Goal: Information Seeking & Learning: Learn about a topic

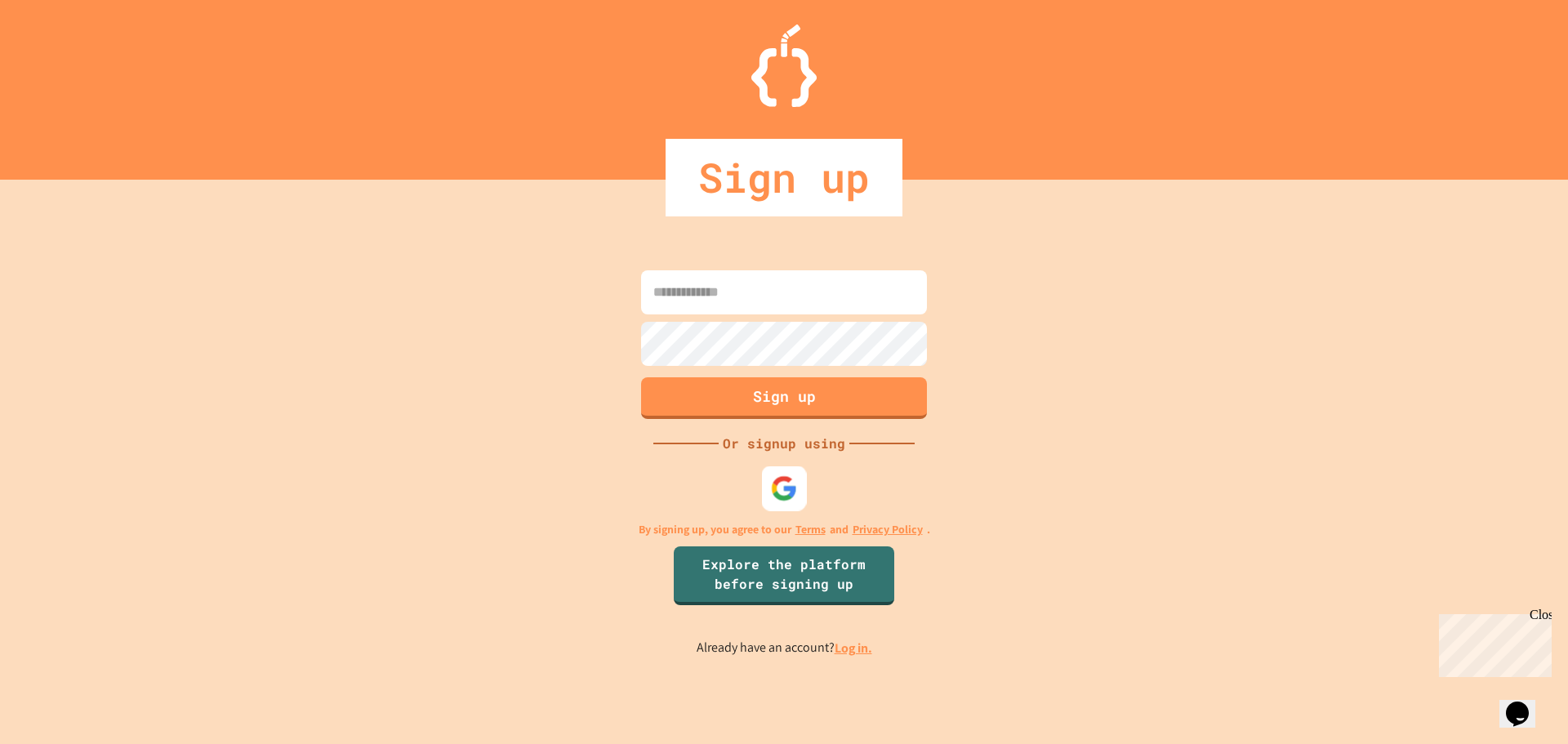
click at [782, 481] on img at bounding box center [784, 488] width 27 height 27
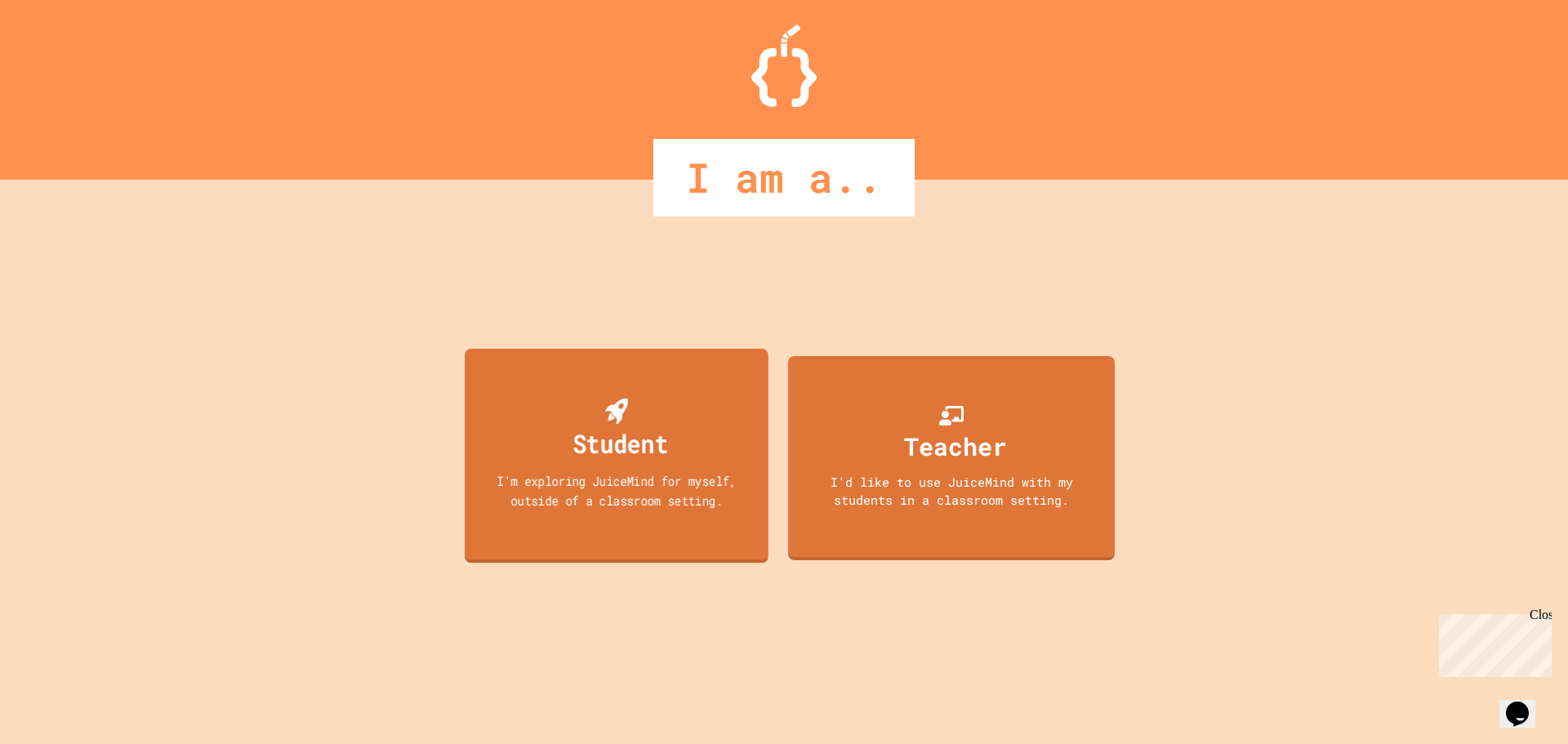
click at [648, 399] on div "Student I'm exploring JuiceMind for myself, outside of a classroom setting." at bounding box center [617, 455] width 304 height 214
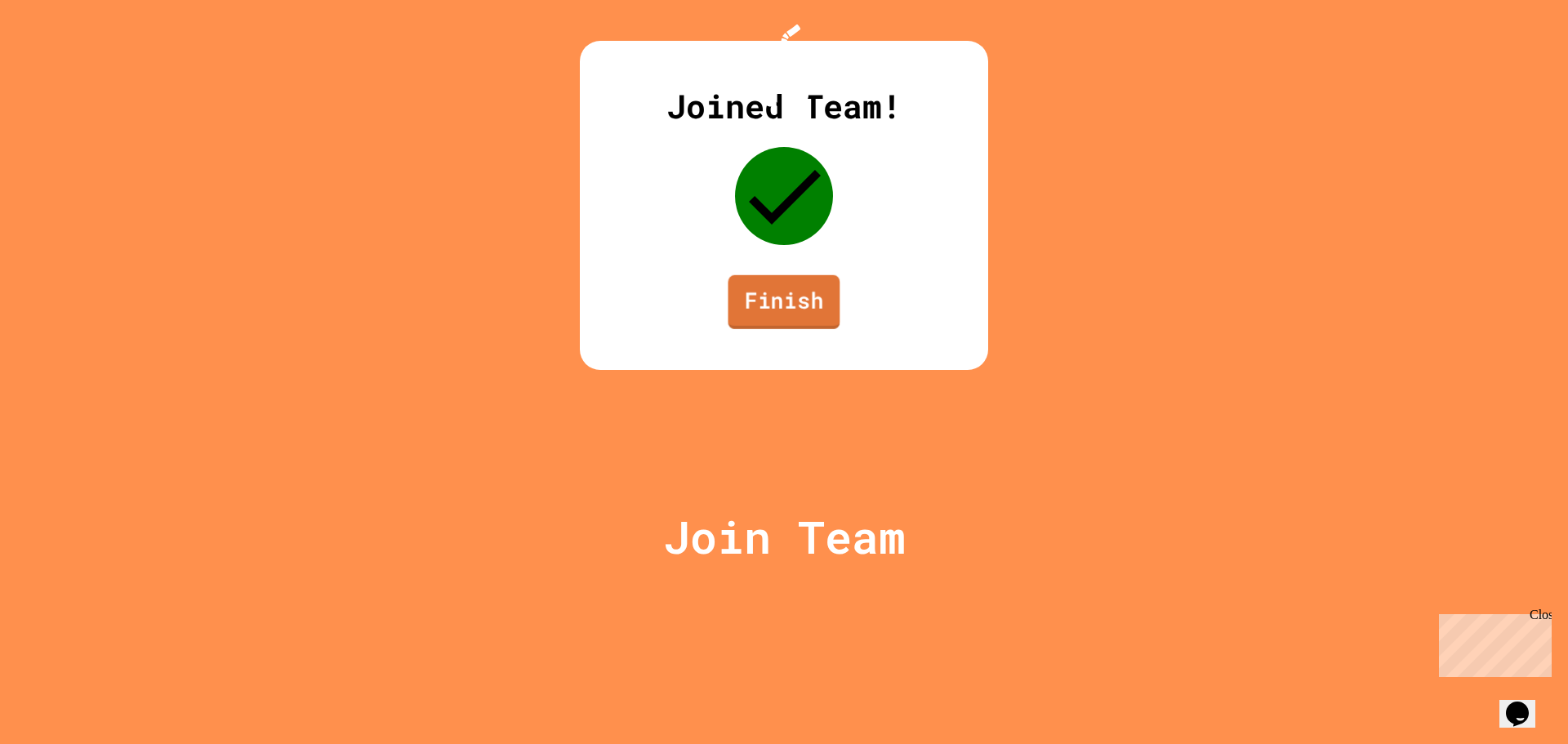
click at [776, 329] on link "Finish" at bounding box center [784, 302] width 112 height 54
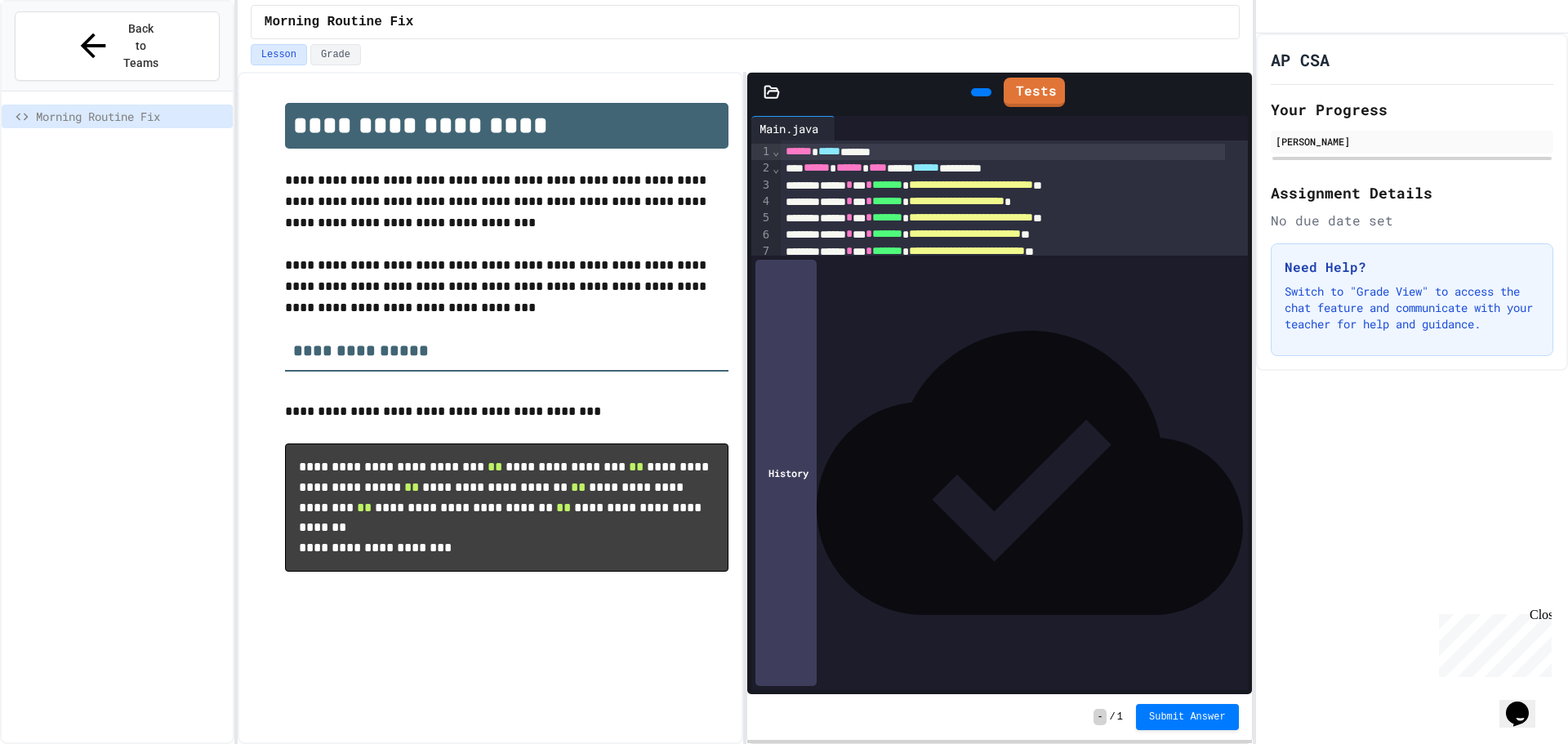
click at [980, 92] on icon at bounding box center [980, 92] width 0 height 0
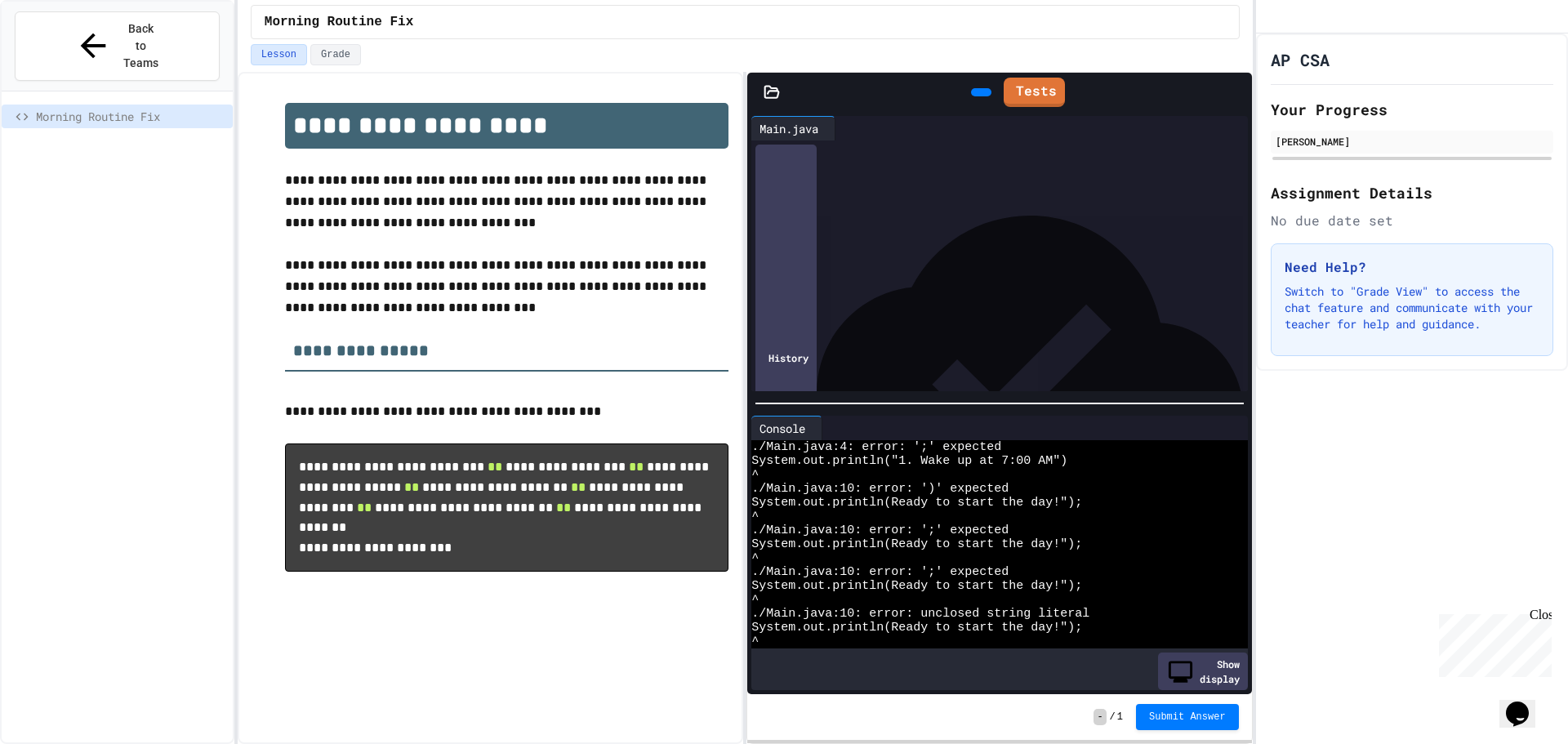
click at [1135, 205] on div "**********" at bounding box center [996, 202] width 432 height 17
click at [950, 302] on div "****** * *** * ******* * ***** ** ***** *** *** * ***" at bounding box center [996, 301] width 432 height 17
click at [909, 302] on span "*" at bounding box center [906, 300] width 7 height 11
click at [1025, 251] on span "**********" at bounding box center [967, 250] width 116 height 11
click at [980, 92] on icon at bounding box center [980, 92] width 0 height 0
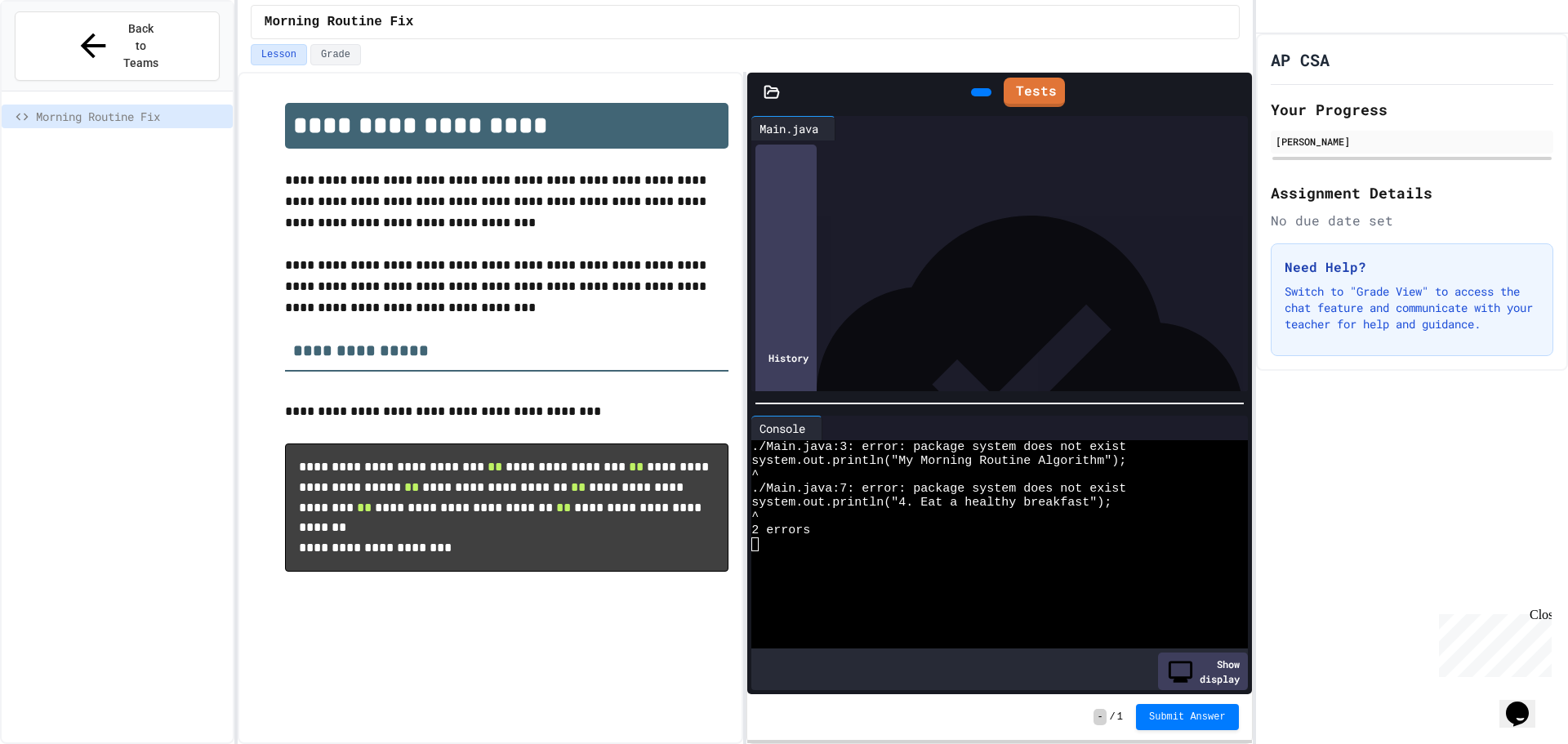
click at [838, 180] on div "**********" at bounding box center [996, 185] width 432 height 17
click at [840, 249] on div "**********" at bounding box center [996, 251] width 432 height 17
click at [971, 88] on div at bounding box center [980, 91] width 20 height 8
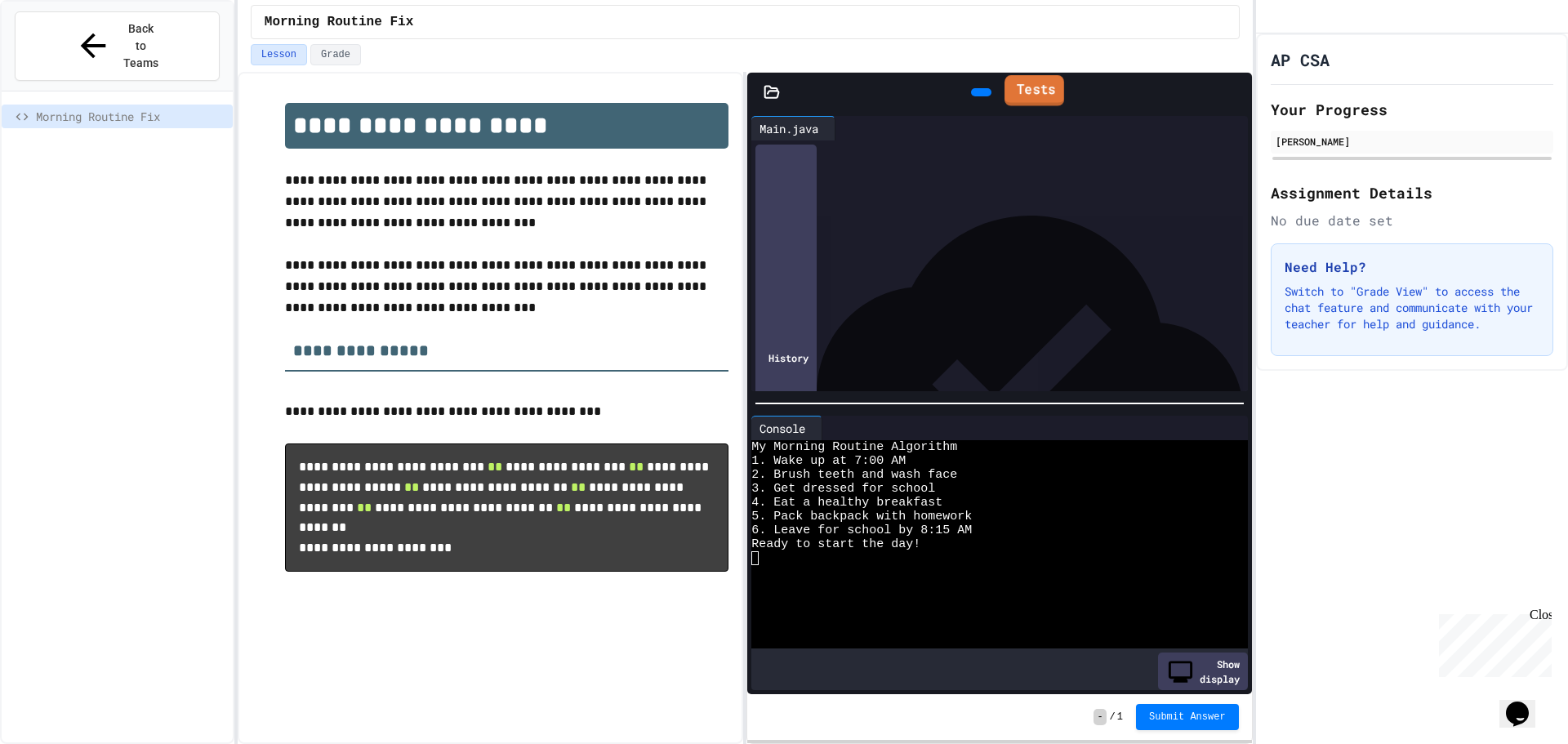
click at [1051, 76] on link "Tests" at bounding box center [1034, 90] width 60 height 31
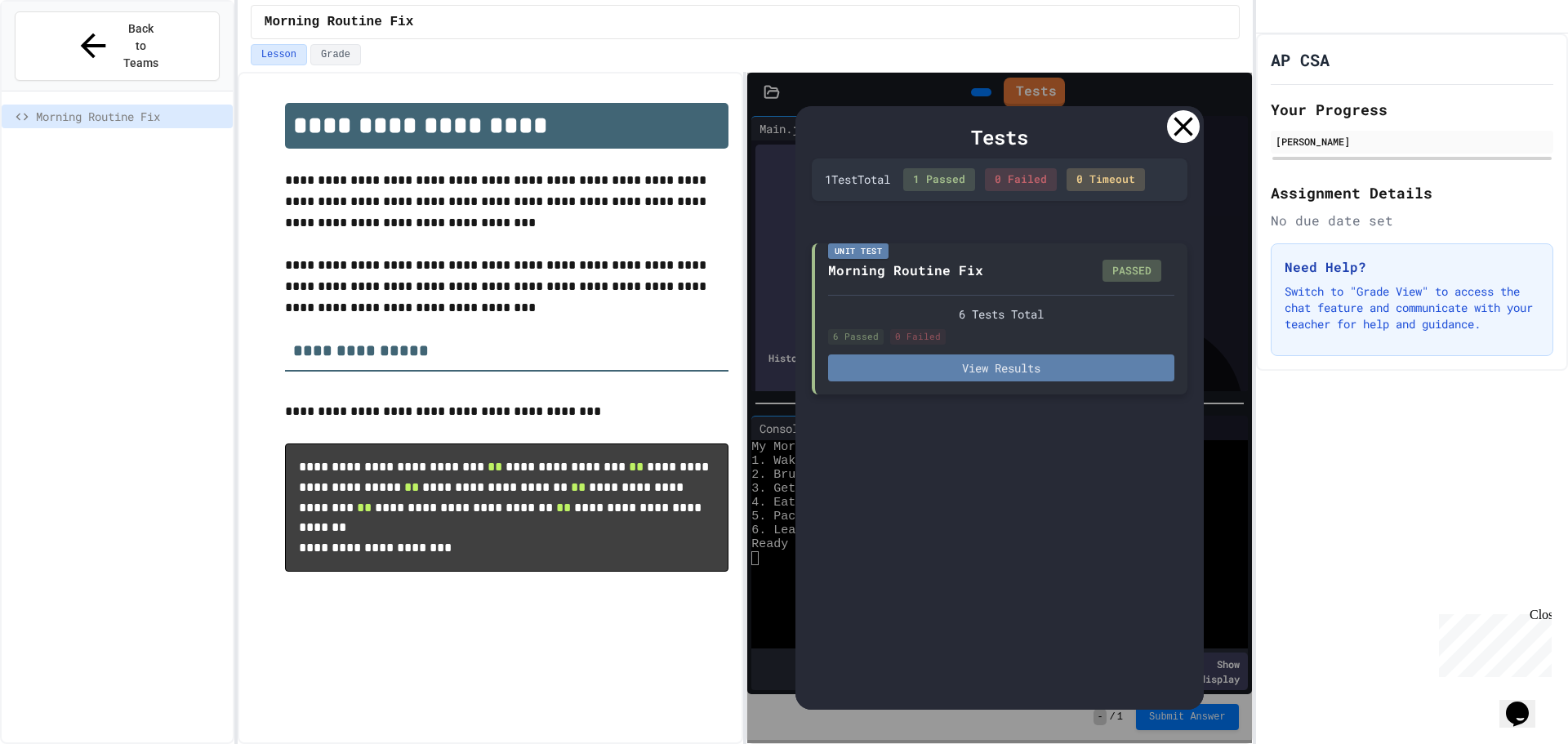
click at [1041, 370] on button "View Results" at bounding box center [1001, 368] width 346 height 27
drag, startPoint x: 1058, startPoint y: 125, endPoint x: 1100, endPoint y: 122, distance: 42.1
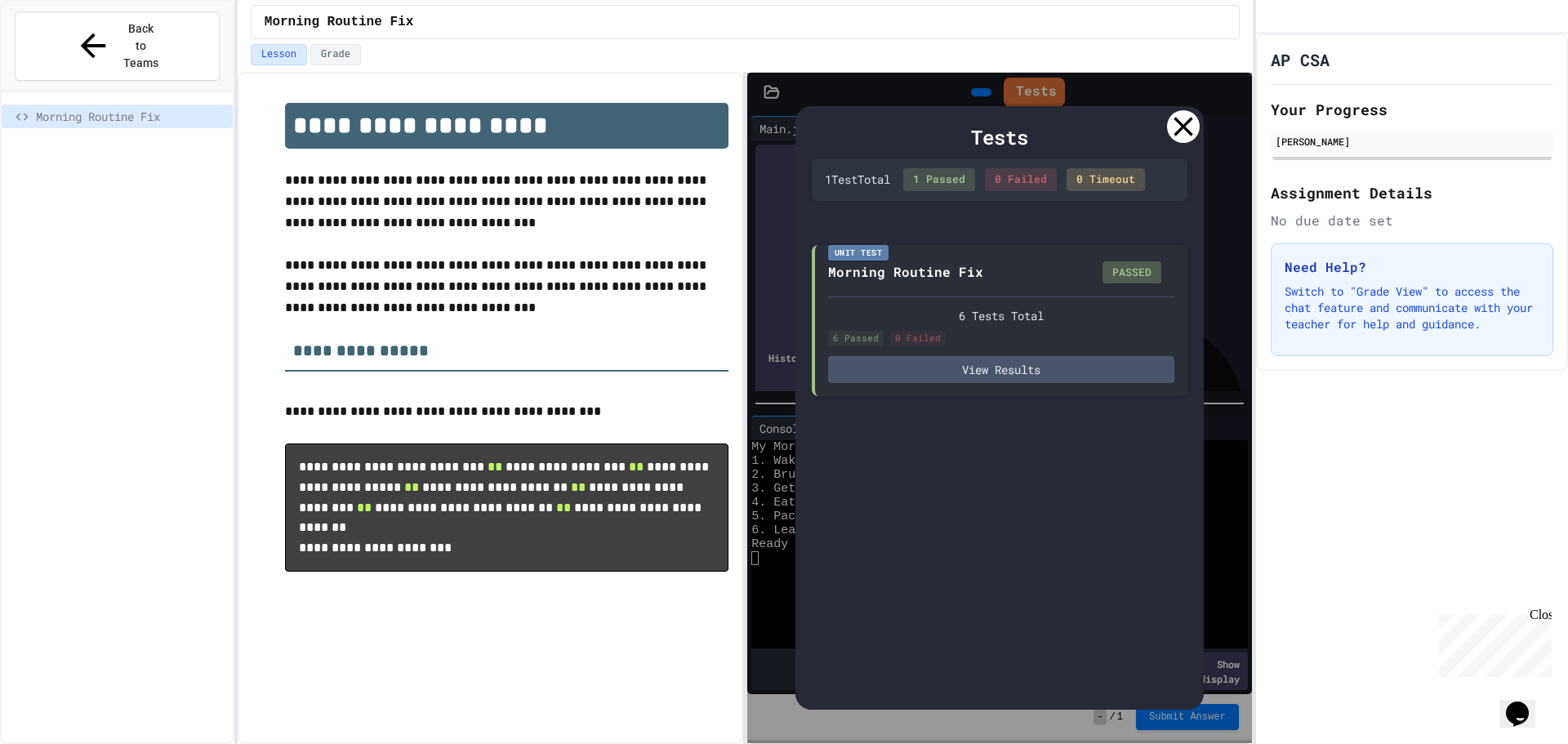
click at [1214, 121] on div "Tests 1 Test Total 1 Passed 0 Failed 0 Timeout Unit Test Morning Routine Fix PA…" at bounding box center [1000, 408] width 504 height 670
click at [1184, 139] on div at bounding box center [1184, 127] width 33 height 33
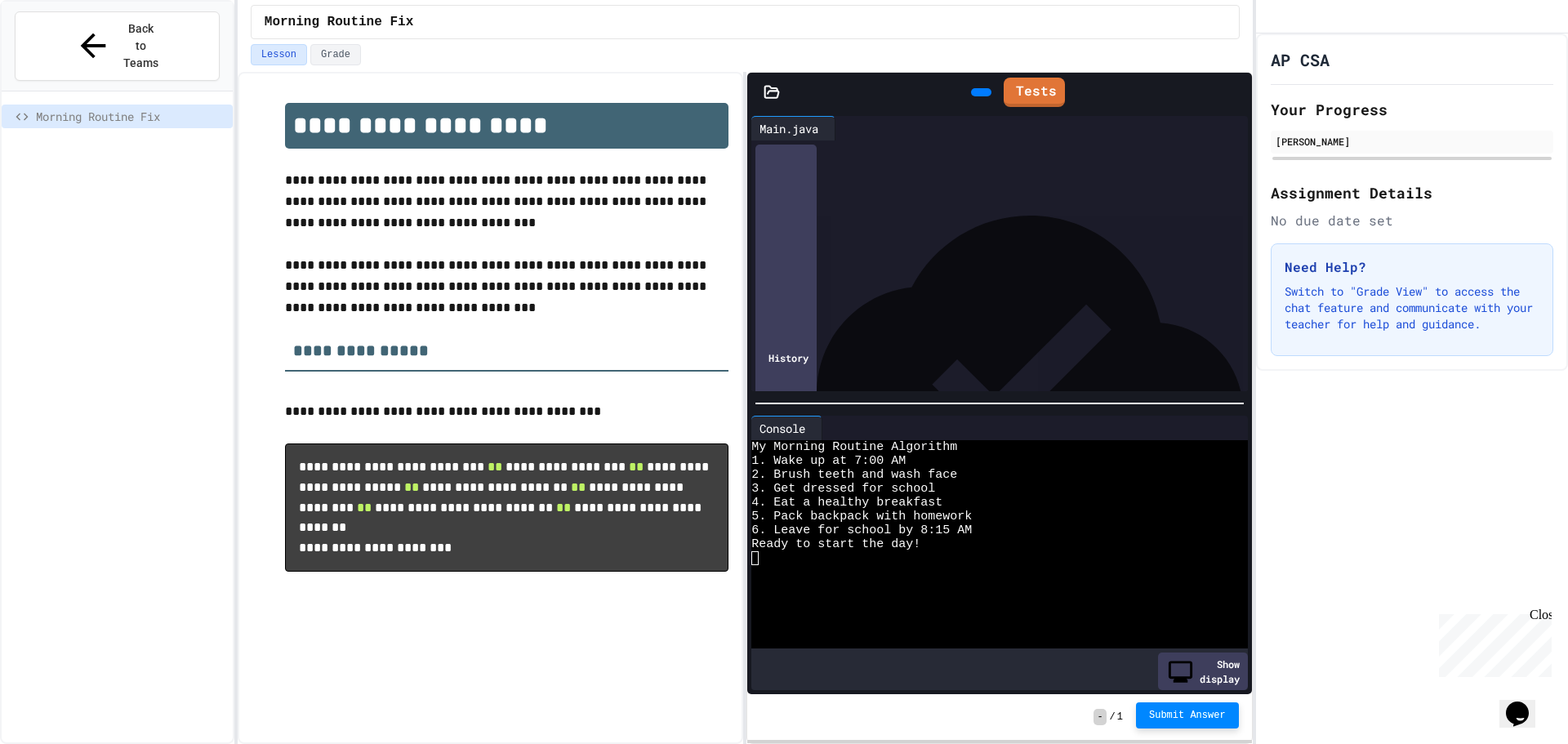
click at [1170, 707] on button "Submit Answer" at bounding box center [1187, 715] width 103 height 26
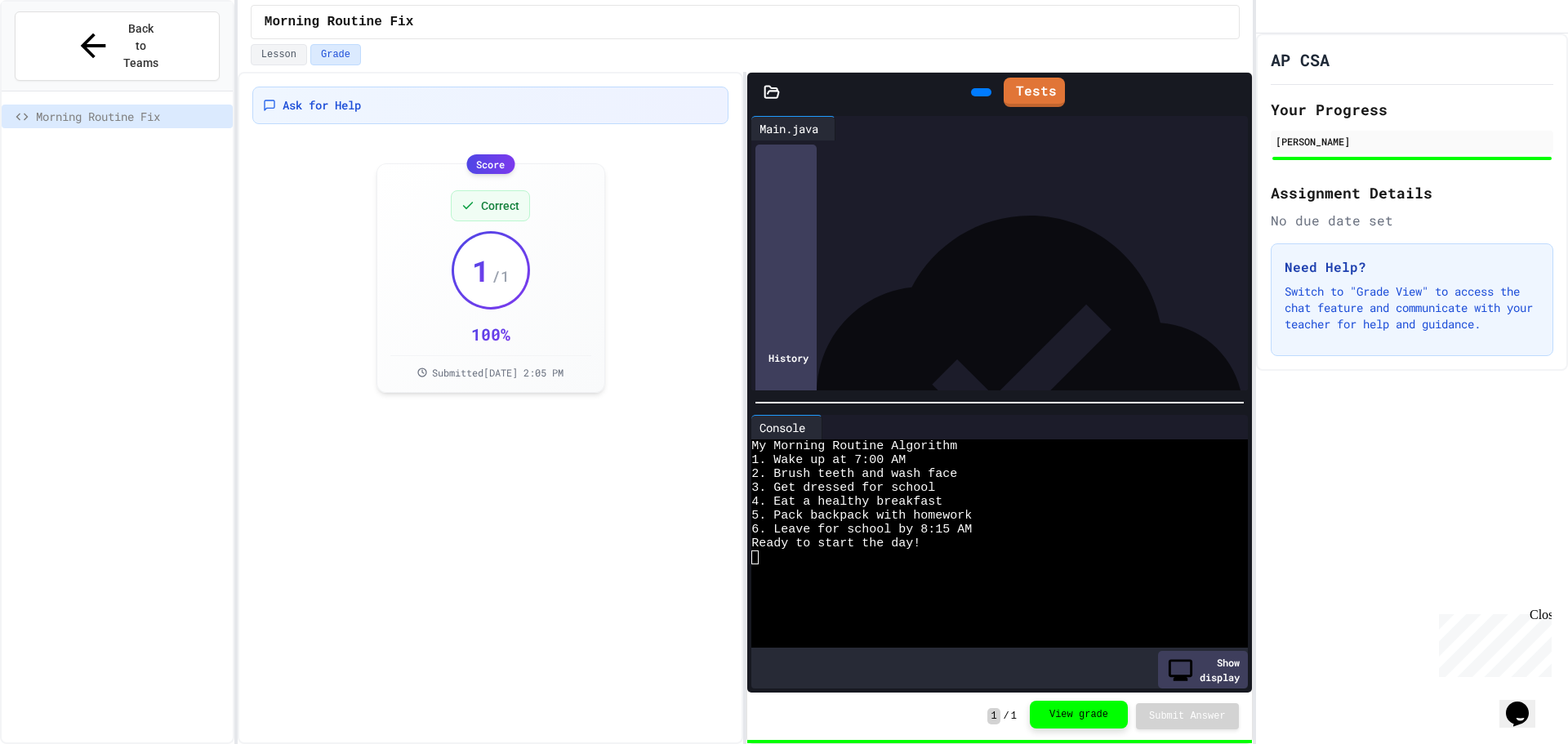
click at [1107, 721] on button "View grade" at bounding box center [1079, 714] width 98 height 28
click at [1092, 713] on button "View grade" at bounding box center [1079, 714] width 98 height 28
click at [1541, 608] on div "Close" at bounding box center [1539, 617] width 20 height 20
click at [163, 108] on span "Morning Routine Fix" at bounding box center [130, 116] width 190 height 17
click at [1361, 149] on div "[PERSON_NAME]" at bounding box center [1412, 141] width 273 height 15
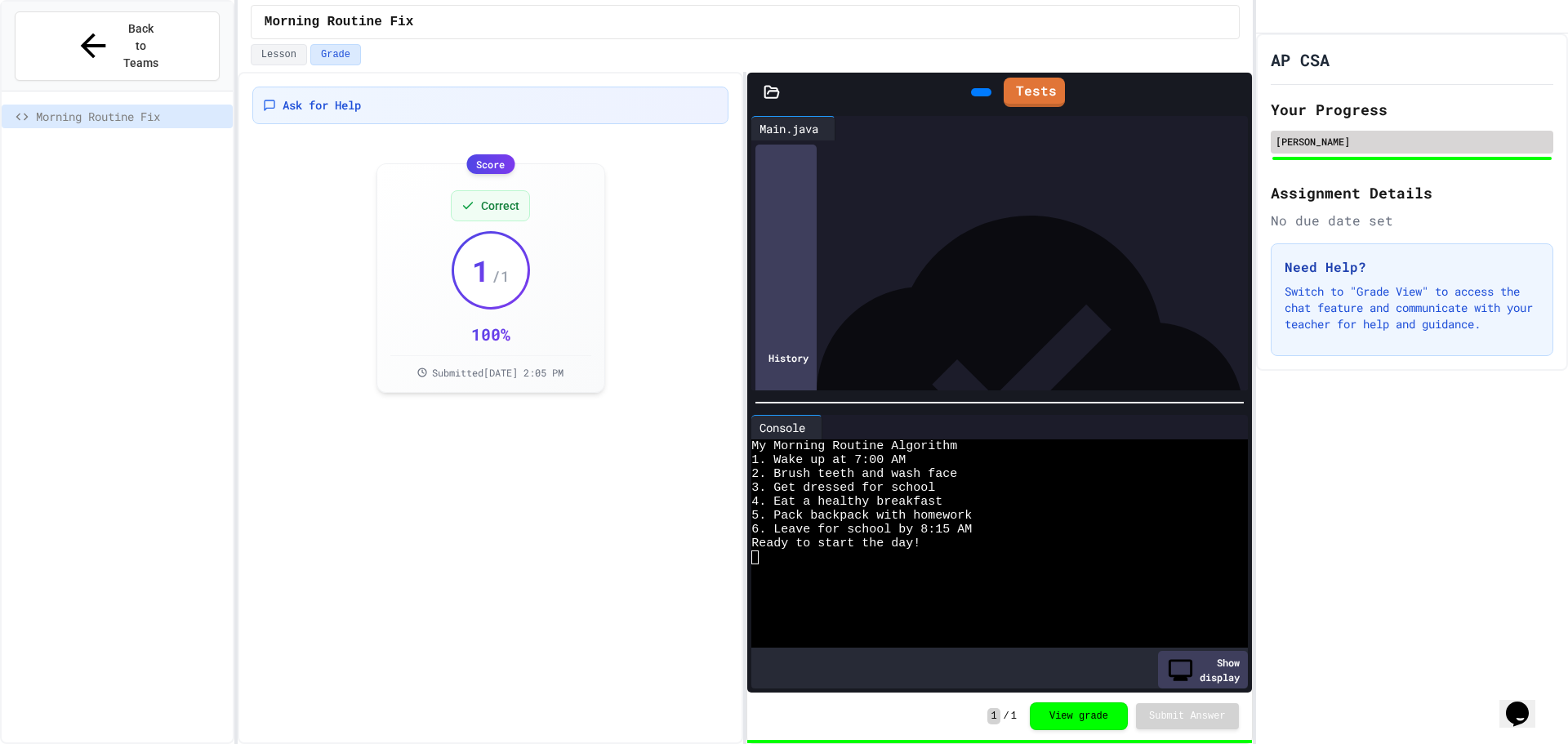
click at [1307, 149] on div "[PERSON_NAME]" at bounding box center [1412, 142] width 282 height 23
click at [50, 136] on div "Morning Routine Fix" at bounding box center [117, 434] width 231 height 672
click at [291, 53] on button "Lesson" at bounding box center [278, 55] width 56 height 21
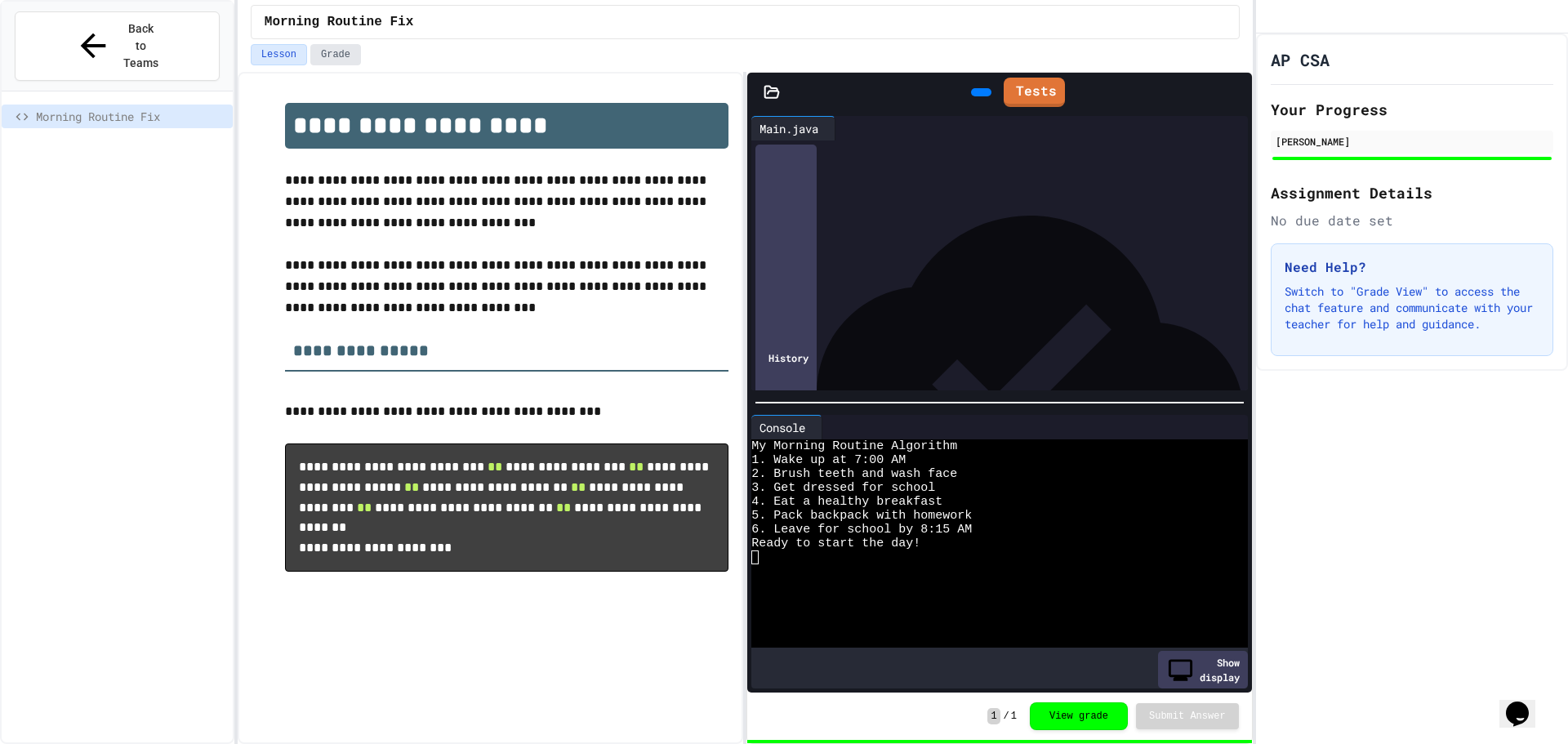
click at [322, 56] on button "Grade" at bounding box center [336, 55] width 50 height 21
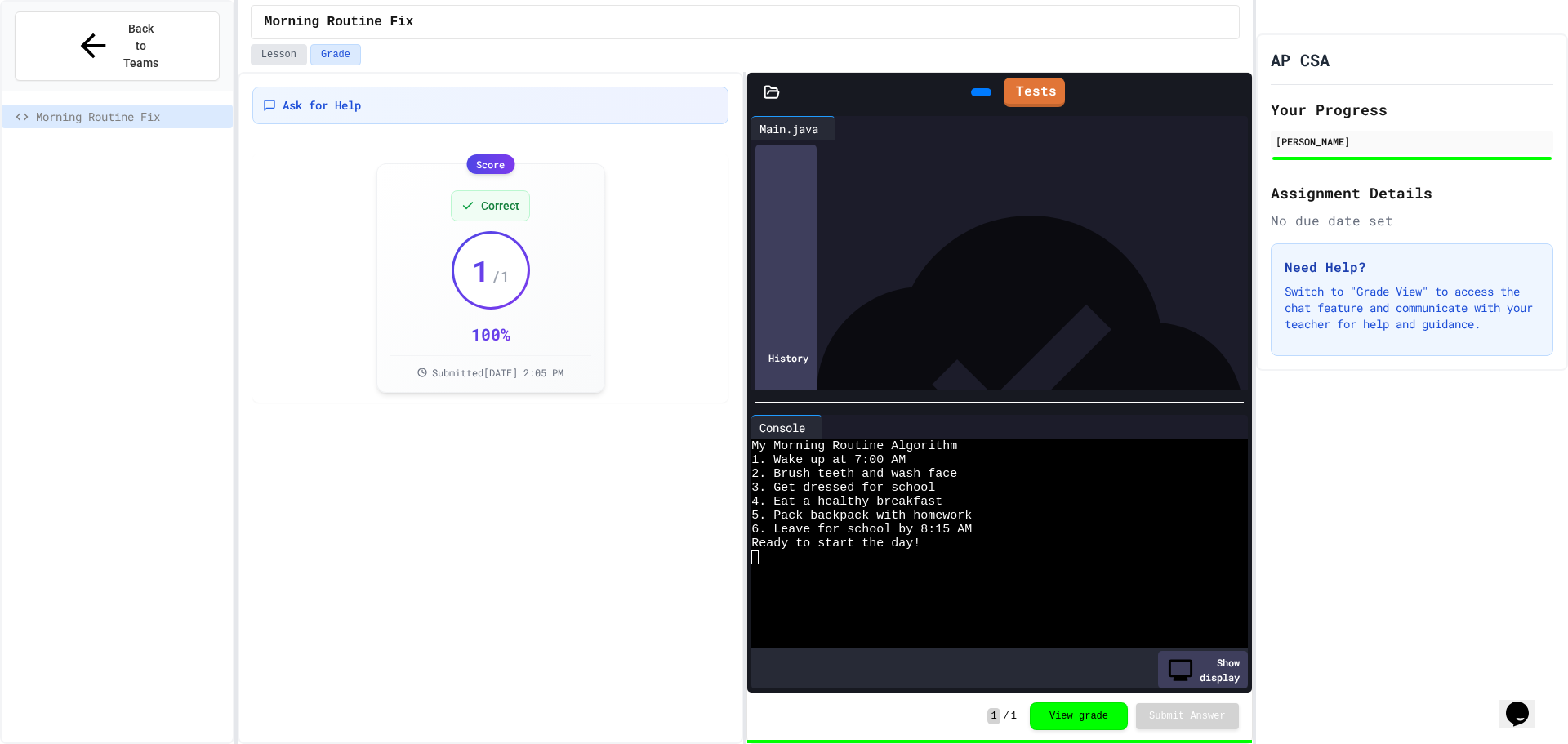
click at [278, 48] on button "Lesson" at bounding box center [278, 55] width 56 height 21
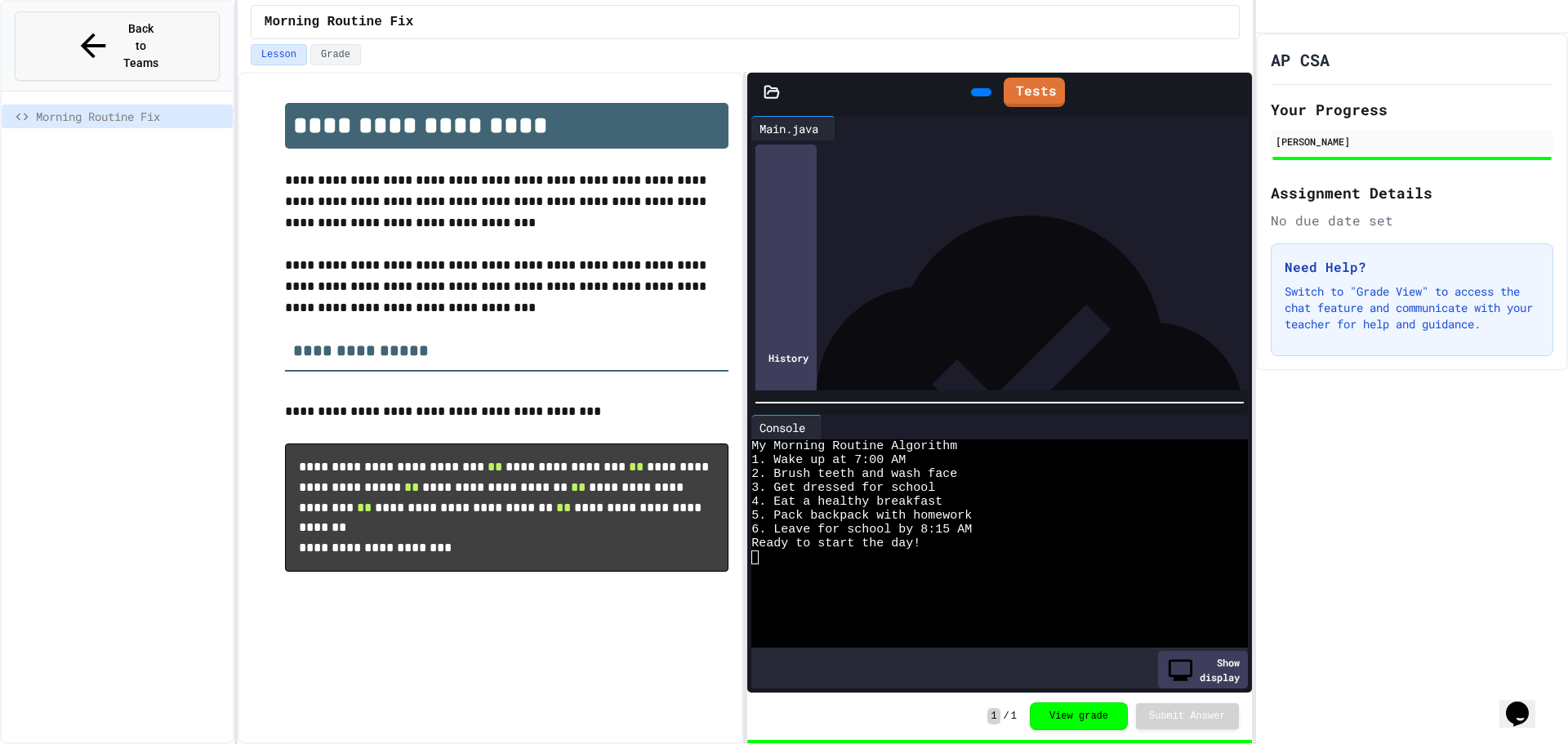
click at [160, 32] on span "Back to Teams" at bounding box center [141, 45] width 38 height 51
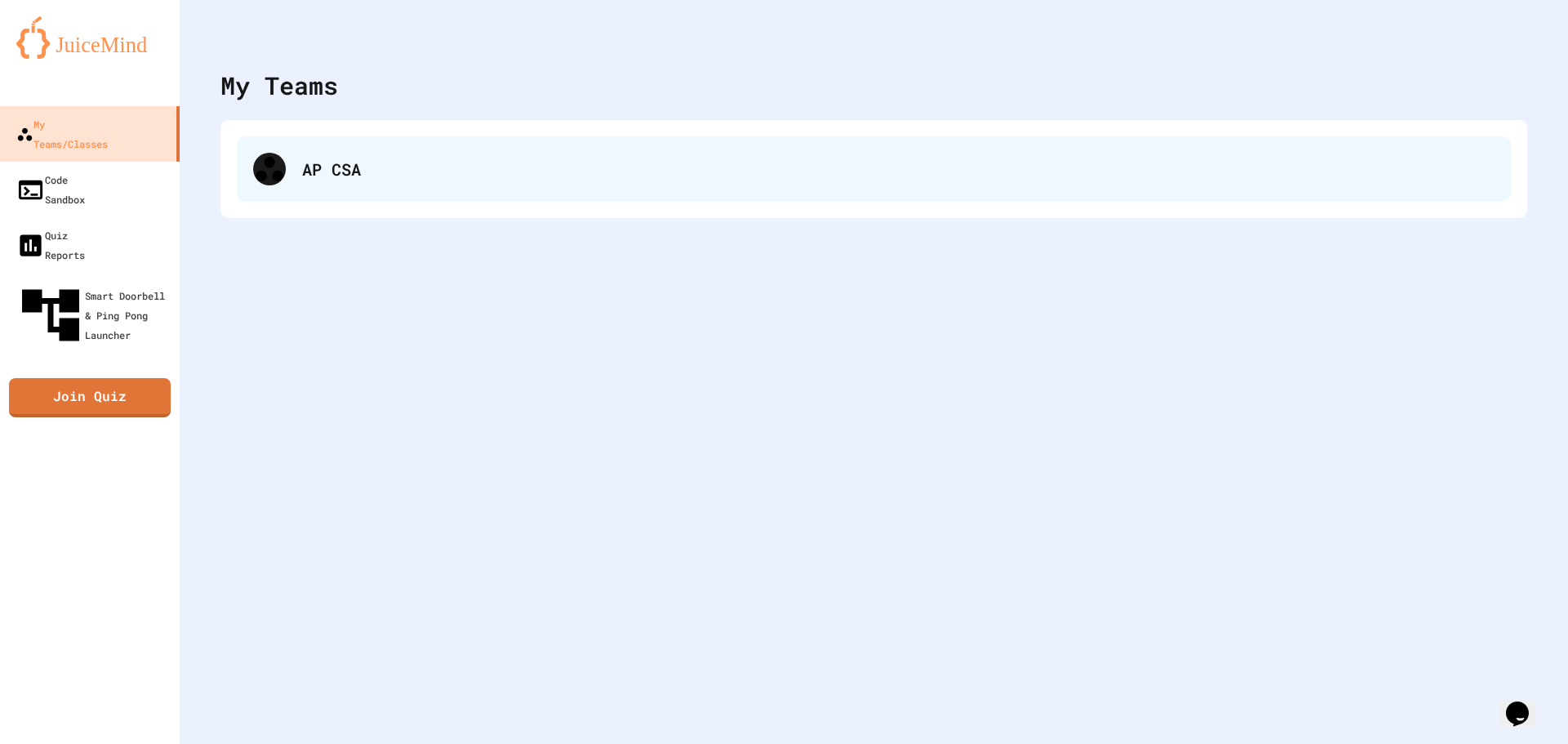
click at [408, 192] on div "AP CSA" at bounding box center [874, 169] width 1274 height 65
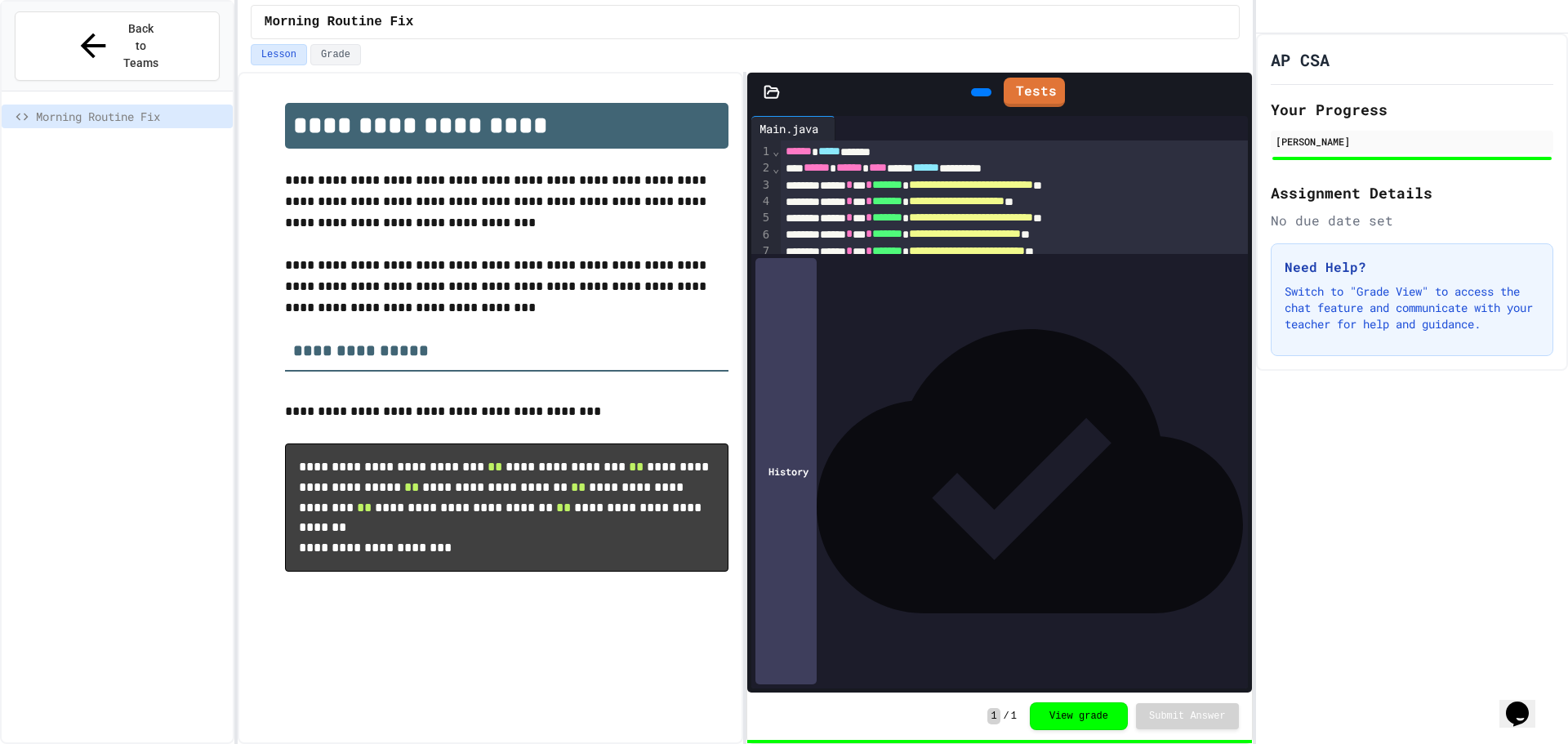
drag, startPoint x: 1035, startPoint y: 277, endPoint x: 982, endPoint y: 317, distance: 66.4
click at [982, 317] on div "**********" at bounding box center [1013, 242] width 467 height 204
click at [982, 317] on div "*" at bounding box center [1002, 317] width 444 height 17
drag, startPoint x: 1033, startPoint y: 262, endPoint x: 876, endPoint y: 237, distance: 159.0
click at [876, 237] on div "**********" at bounding box center [1013, 242] width 467 height 204
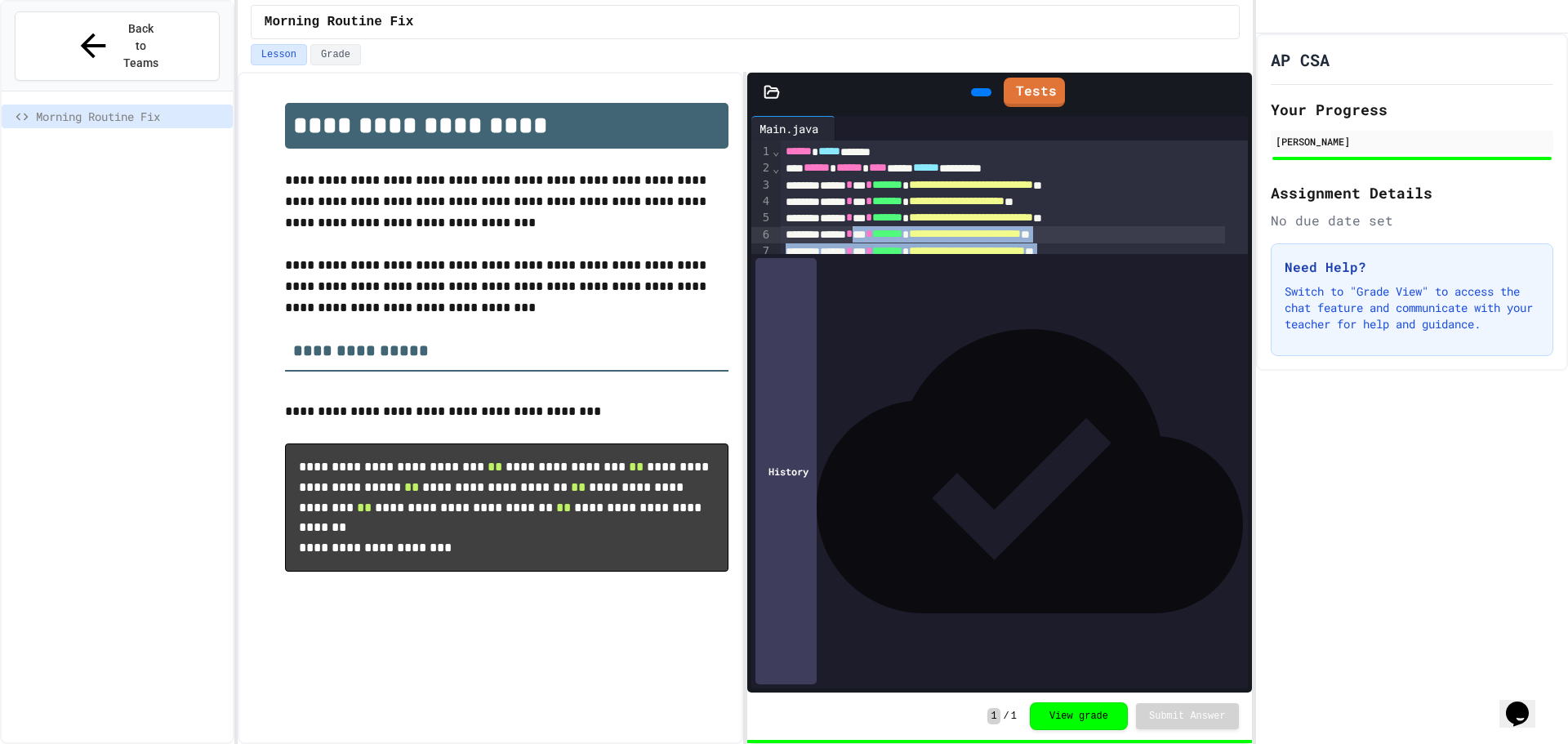
click at [980, 273] on span "**********" at bounding box center [975, 267] width 132 height 11
click at [848, 118] on div at bounding box center [841, 128] width 13 height 24
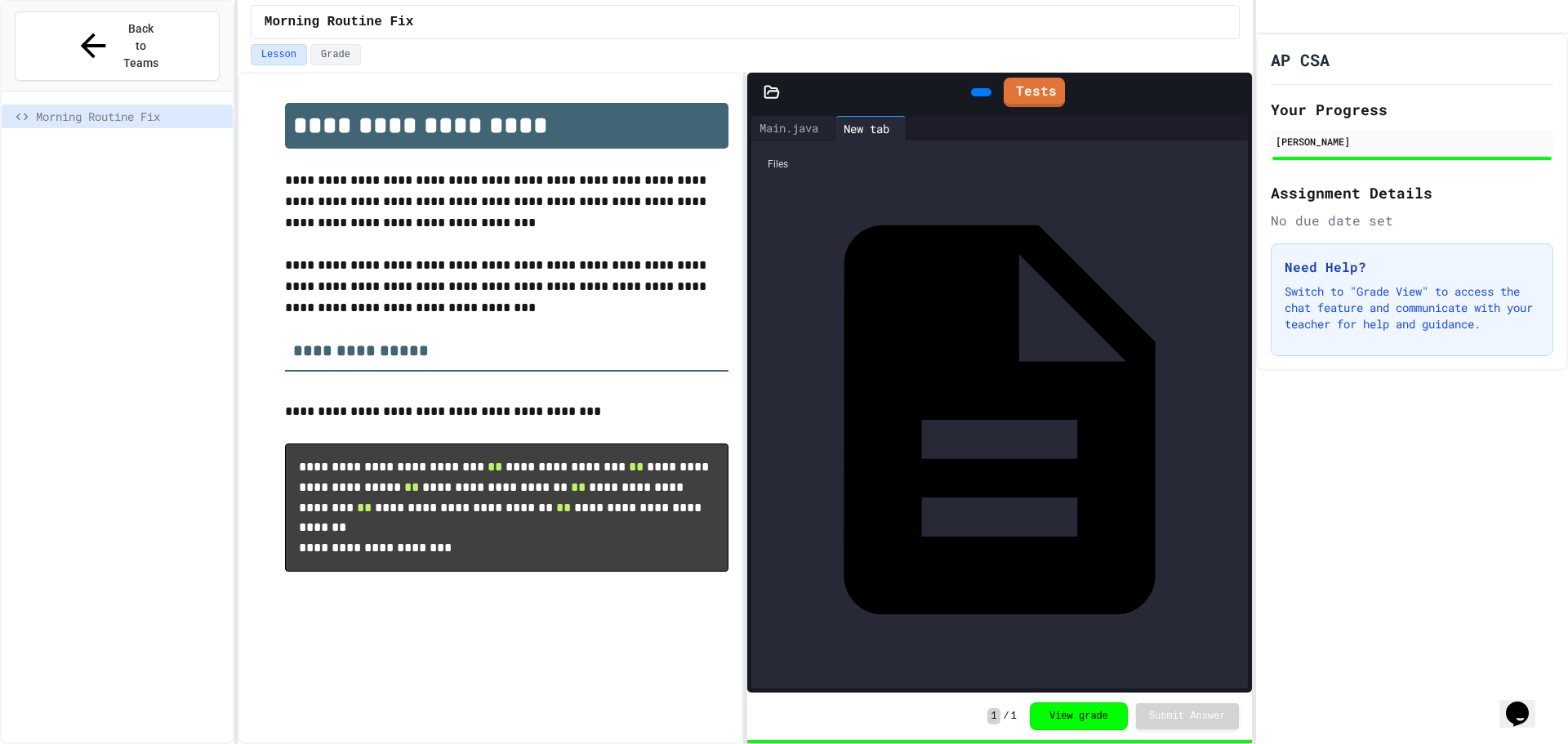
click at [913, 129] on icon at bounding box center [913, 129] width 0 height 0
click at [1000, 132] on icon at bounding box center [993, 137] width 11 height 11
click at [1055, 129] on icon at bounding box center [1055, 129] width 0 height 0
click at [1126, 129] on icon at bounding box center [1126, 129] width 0 height 0
click at [1197, 129] on icon at bounding box center [1197, 129] width 0 height 0
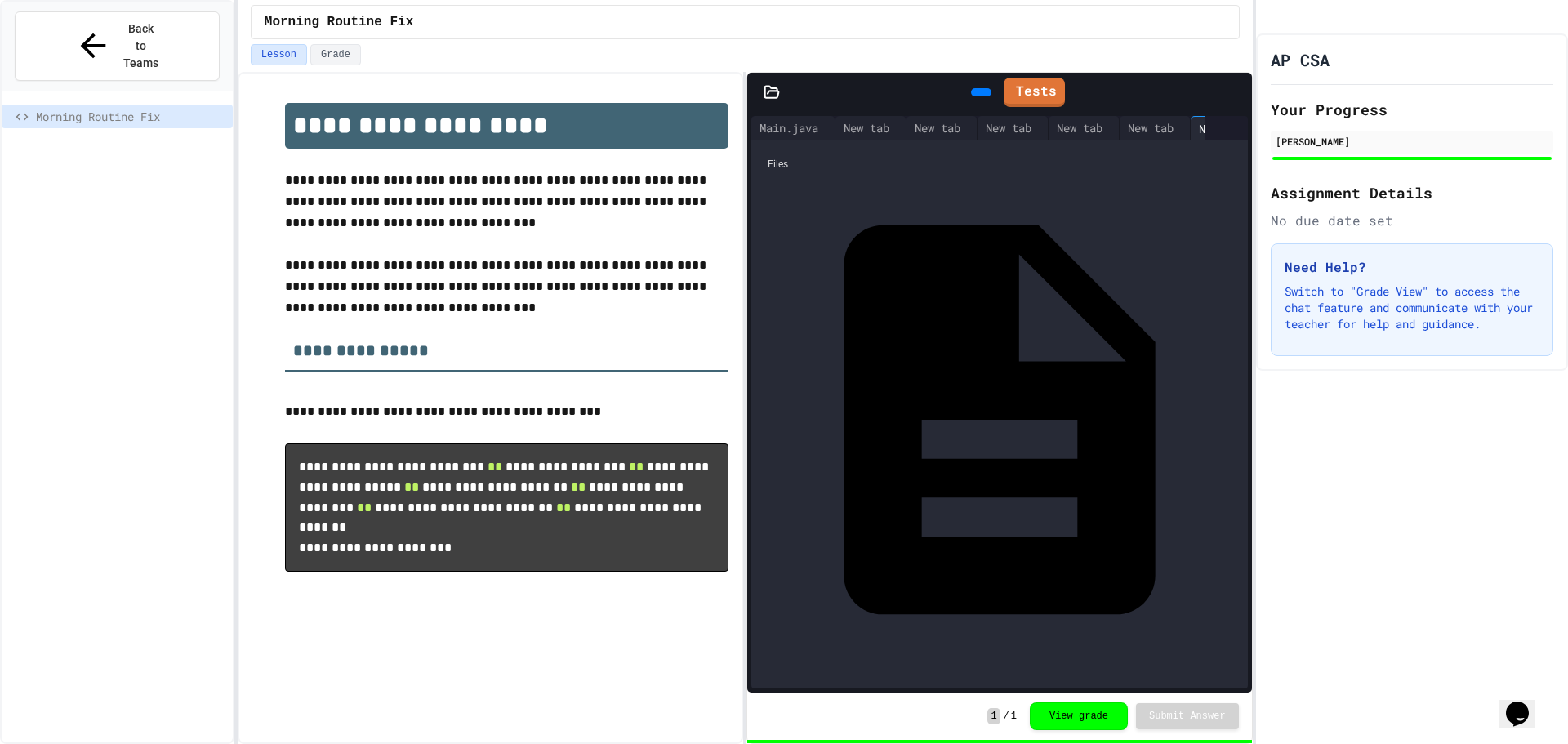
click at [1212, 129] on icon at bounding box center [1212, 129] width 0 height 0
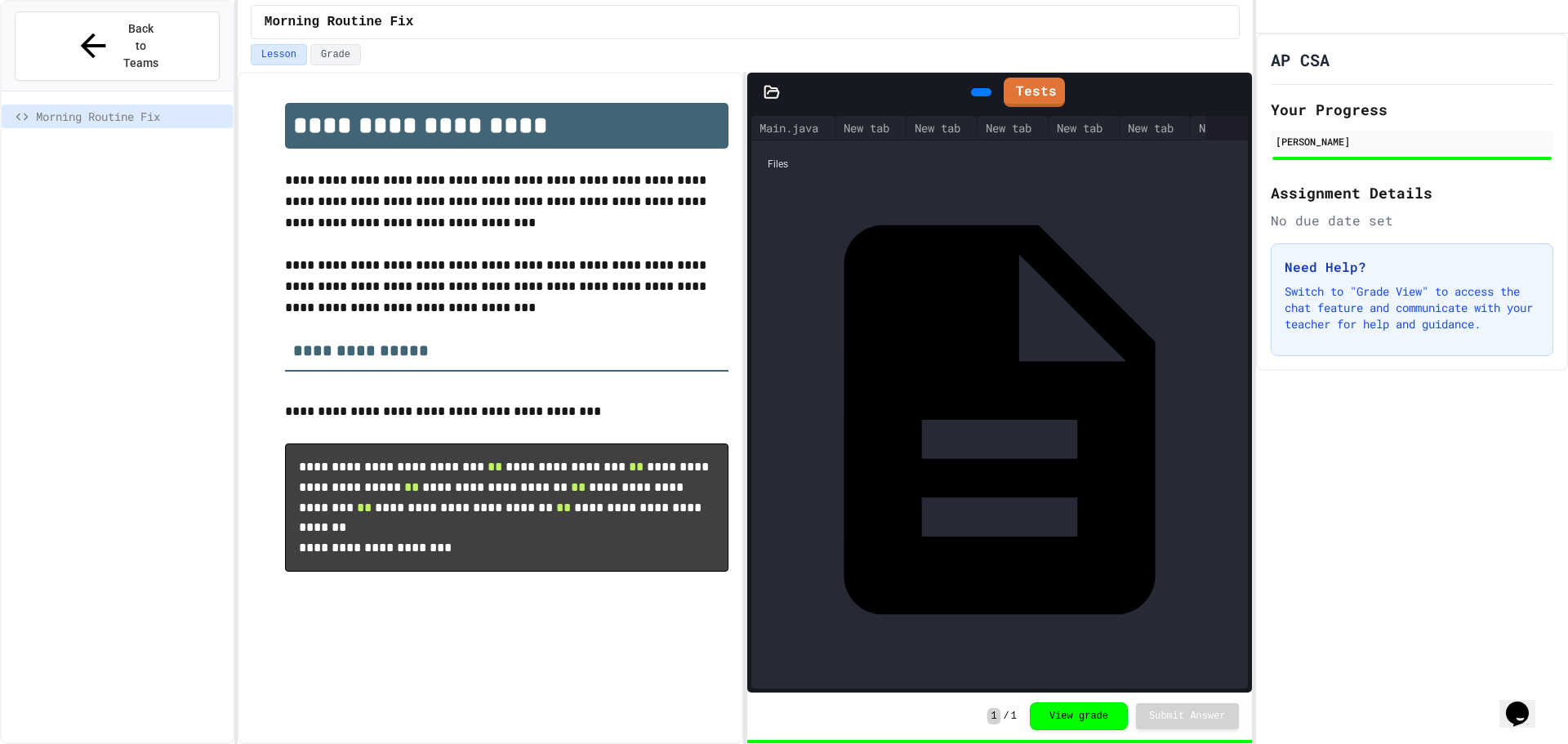
click at [1212, 129] on icon at bounding box center [1212, 129] width 0 height 0
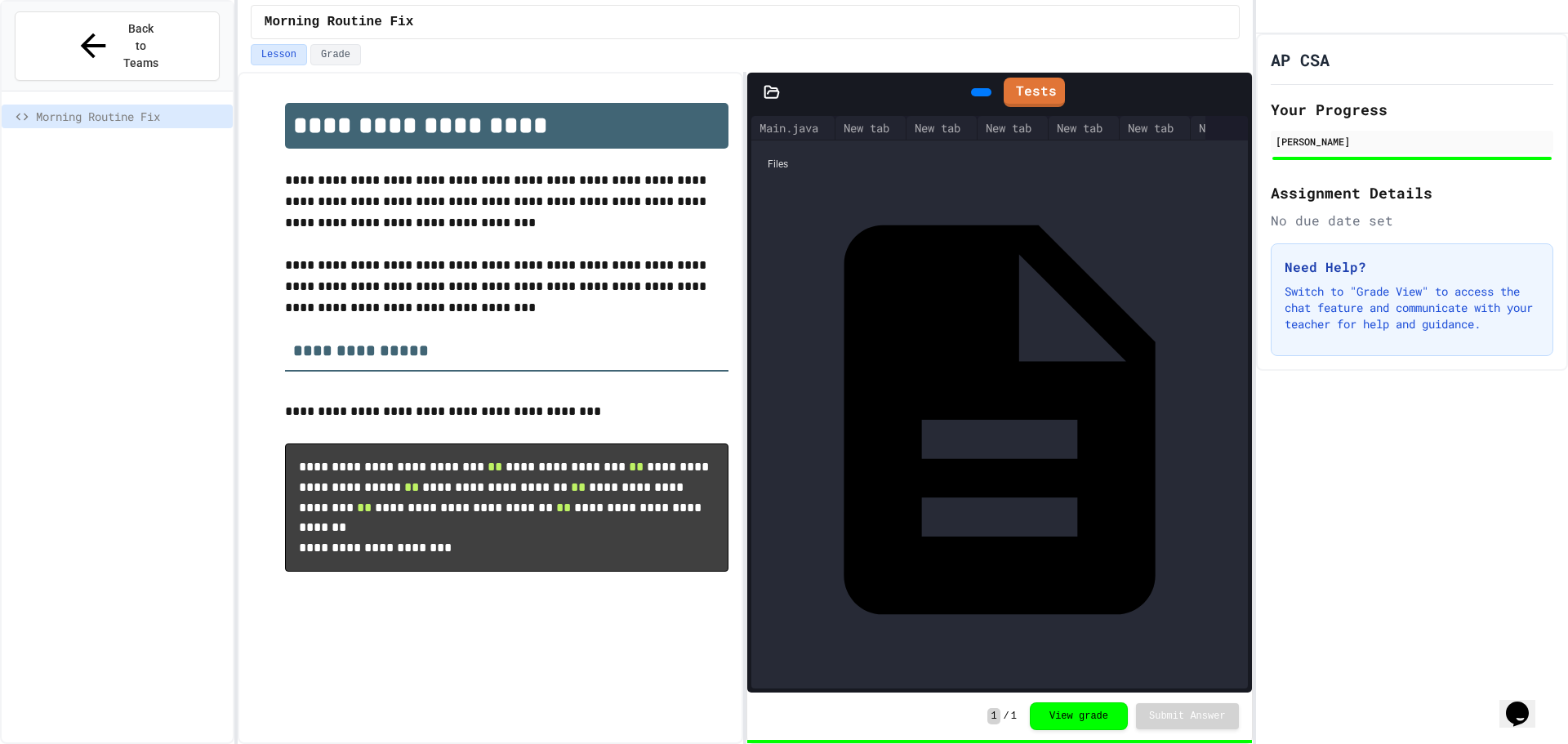
click at [1212, 129] on icon at bounding box center [1212, 129] width 0 height 0
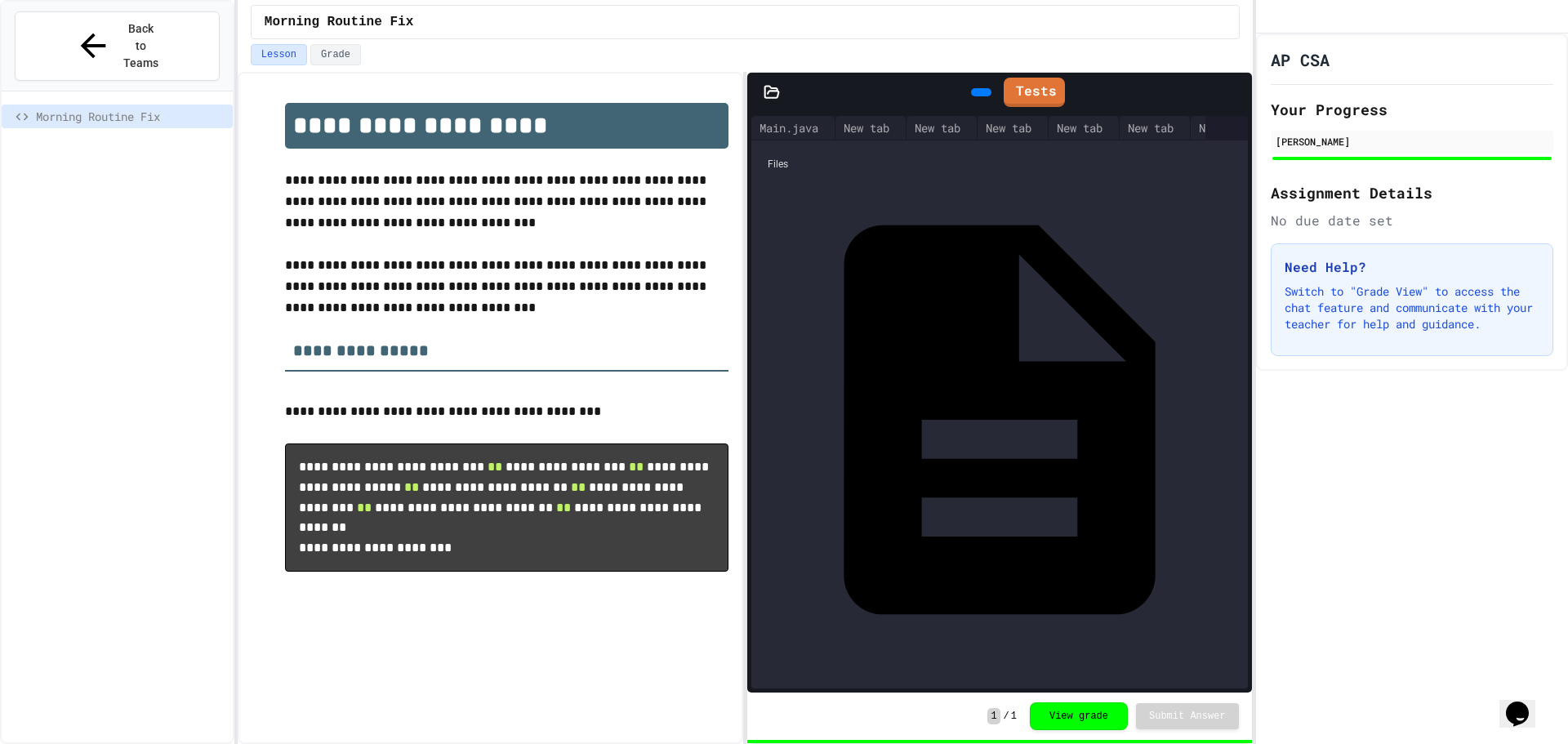
click at [1212, 129] on icon at bounding box center [1212, 129] width 0 height 0
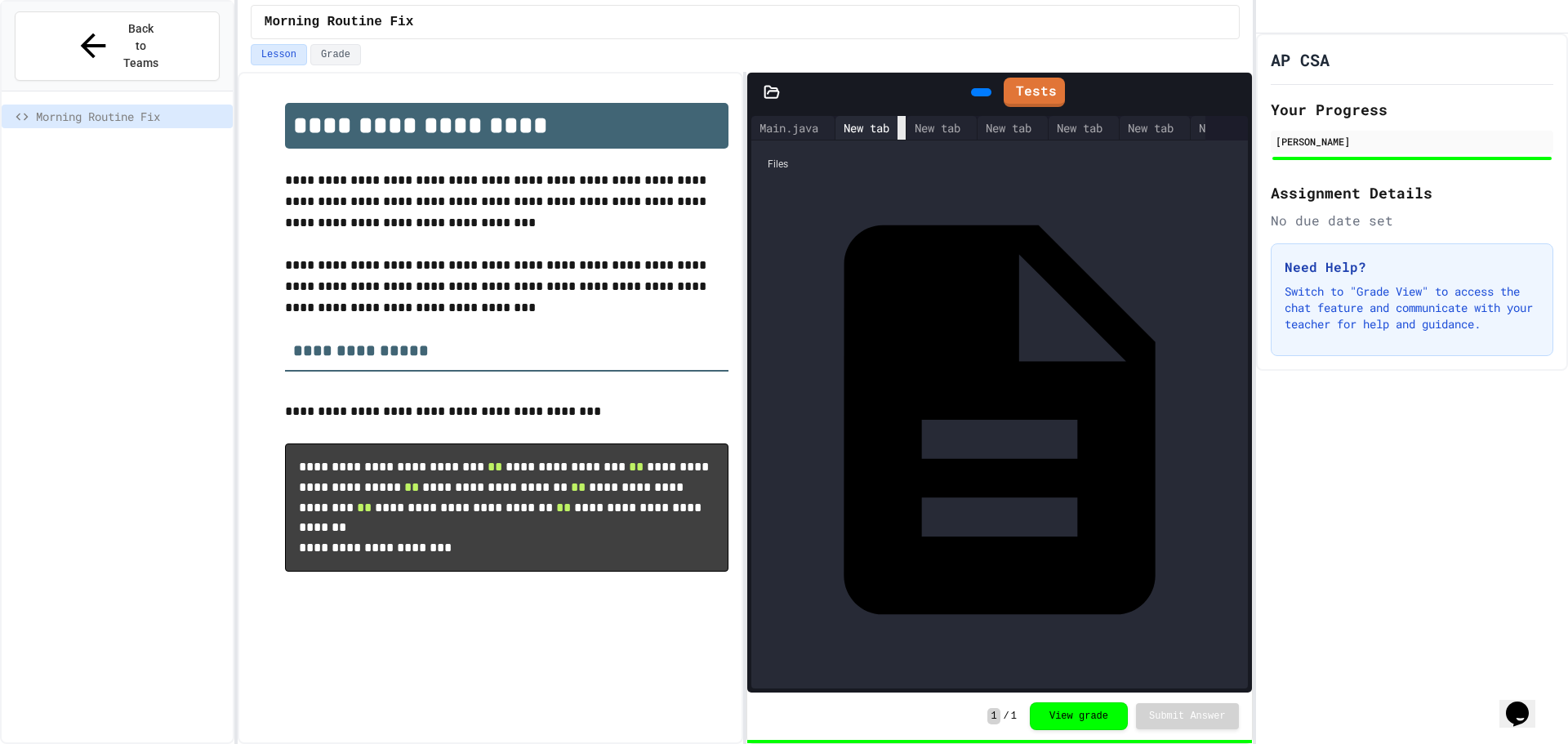
click at [906, 119] on div at bounding box center [901, 127] width 8 height 23
click at [917, 132] on icon at bounding box center [911, 137] width 11 height 11
click at [901, 129] on icon at bounding box center [901, 129] width 0 height 0
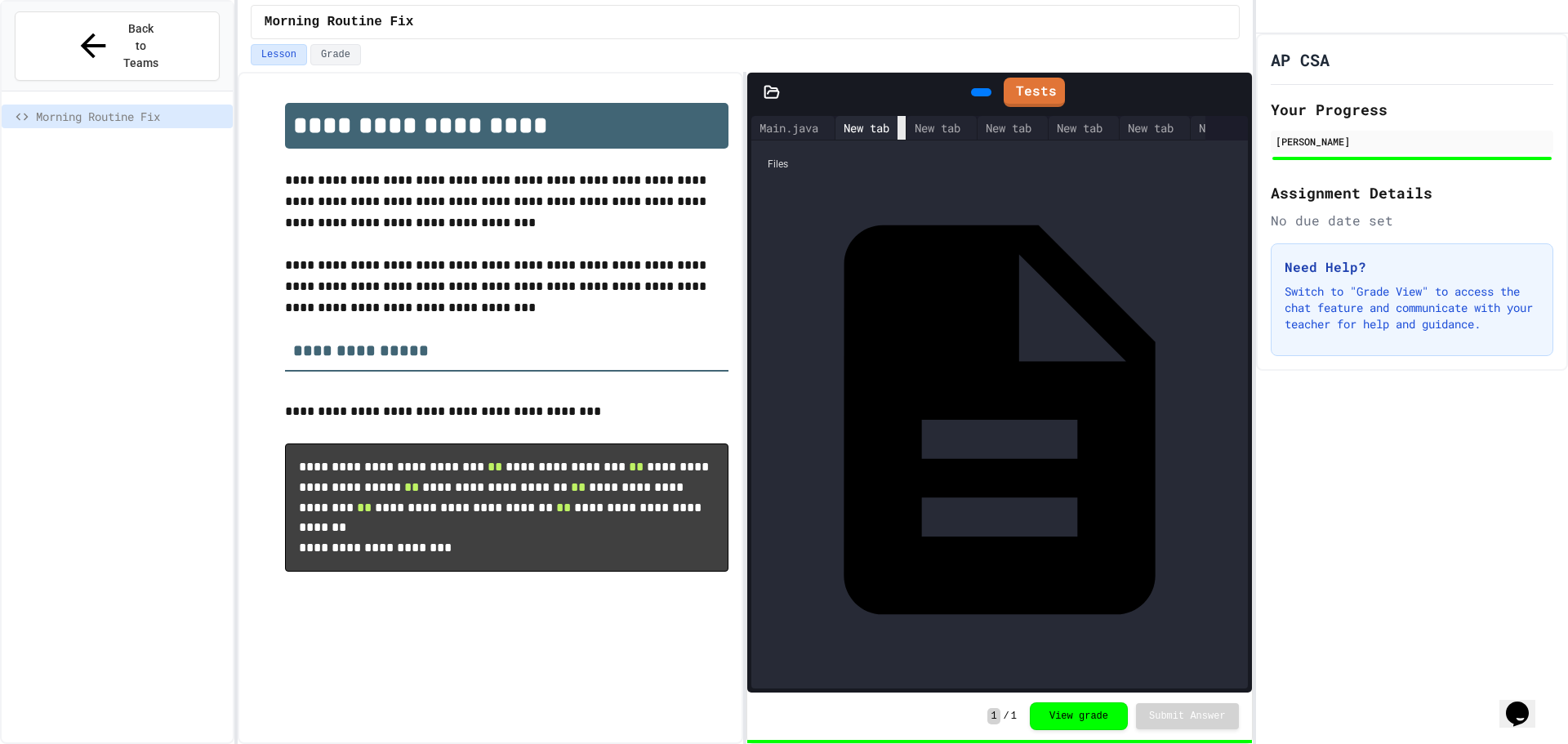
click at [901, 129] on icon at bounding box center [901, 129] width 0 height 0
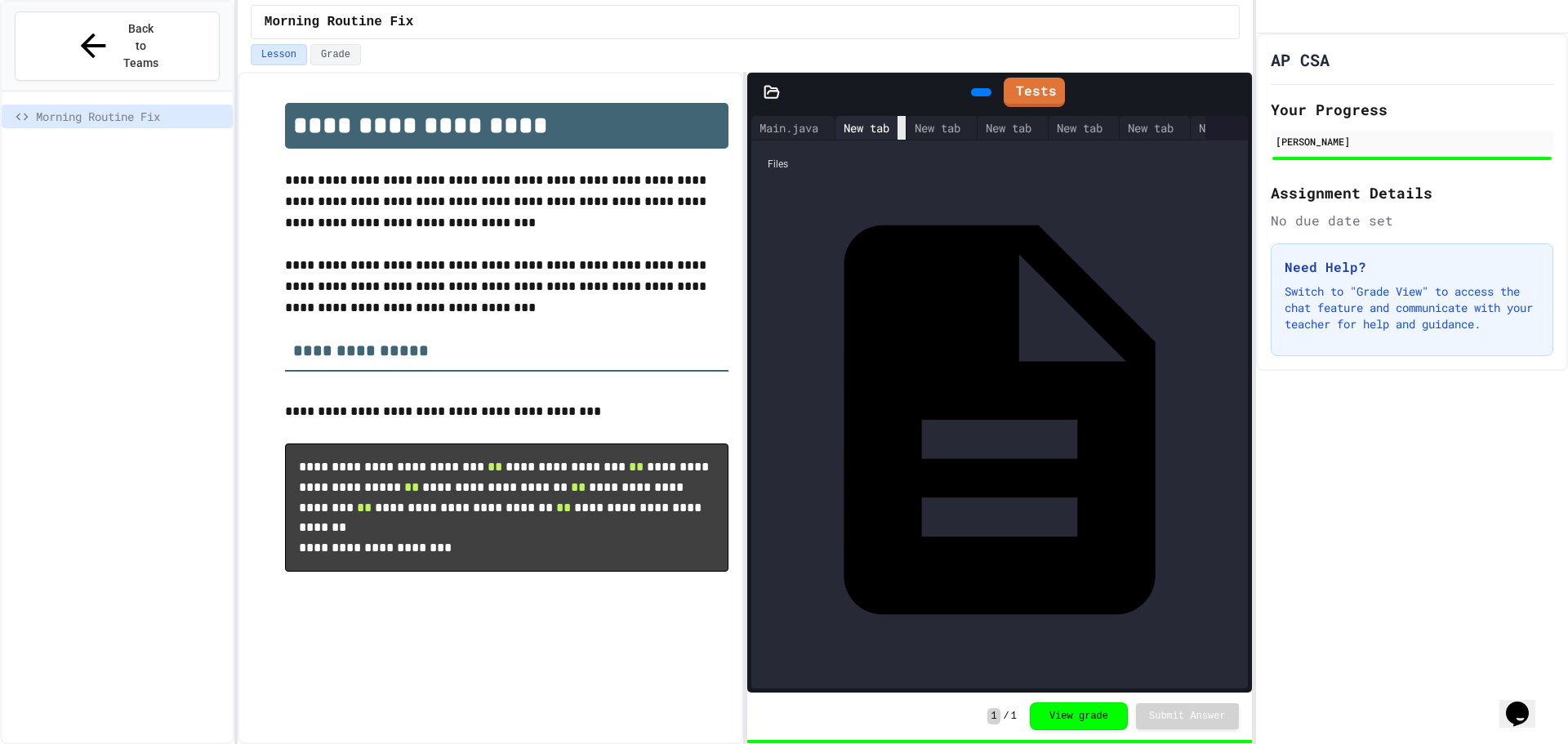
click at [901, 129] on icon at bounding box center [901, 129] width 0 height 0
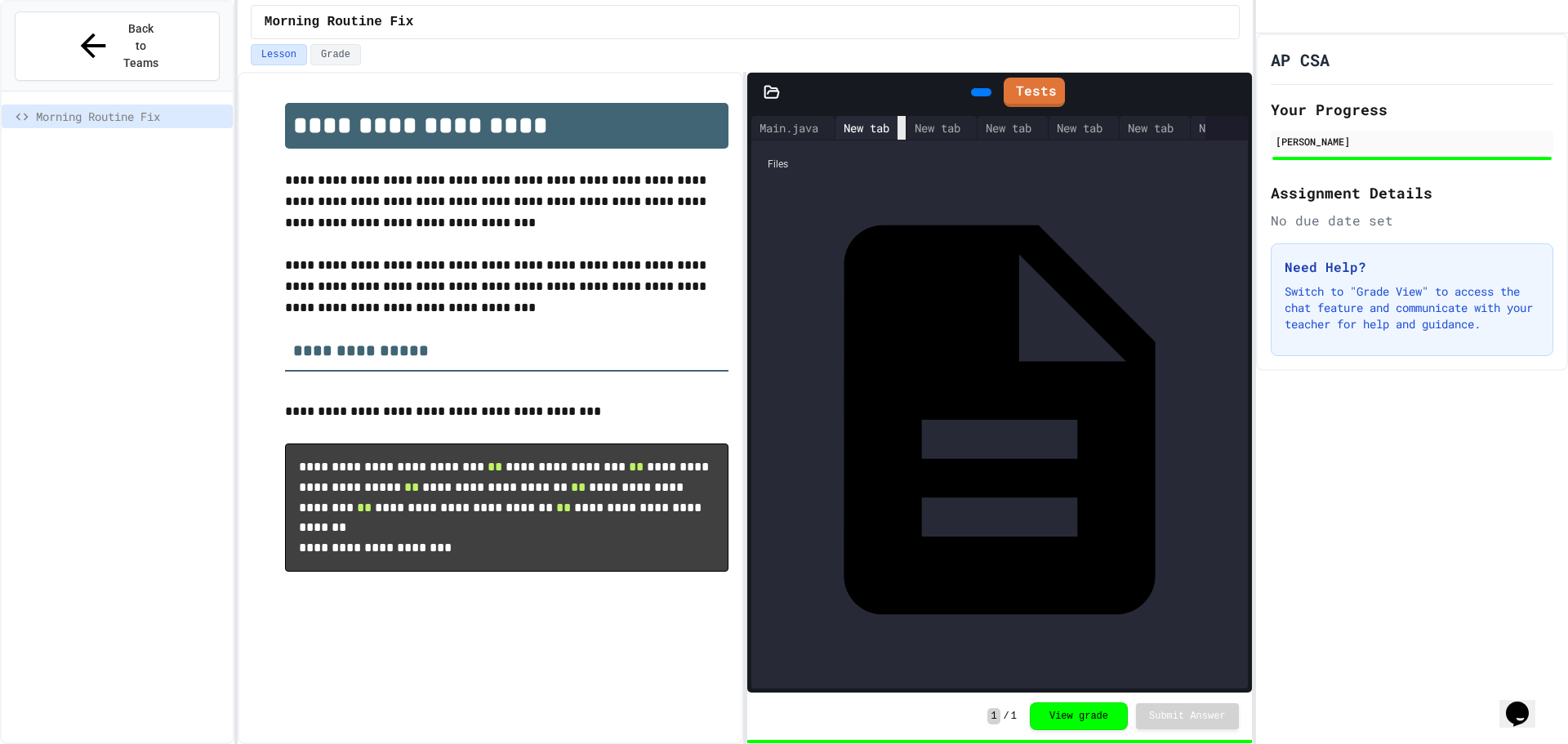
click at [901, 129] on icon at bounding box center [901, 129] width 0 height 0
click at [1044, 129] on icon at bounding box center [1044, 129] width 0 height 0
click at [973, 129] on icon at bounding box center [973, 129] width 0 height 0
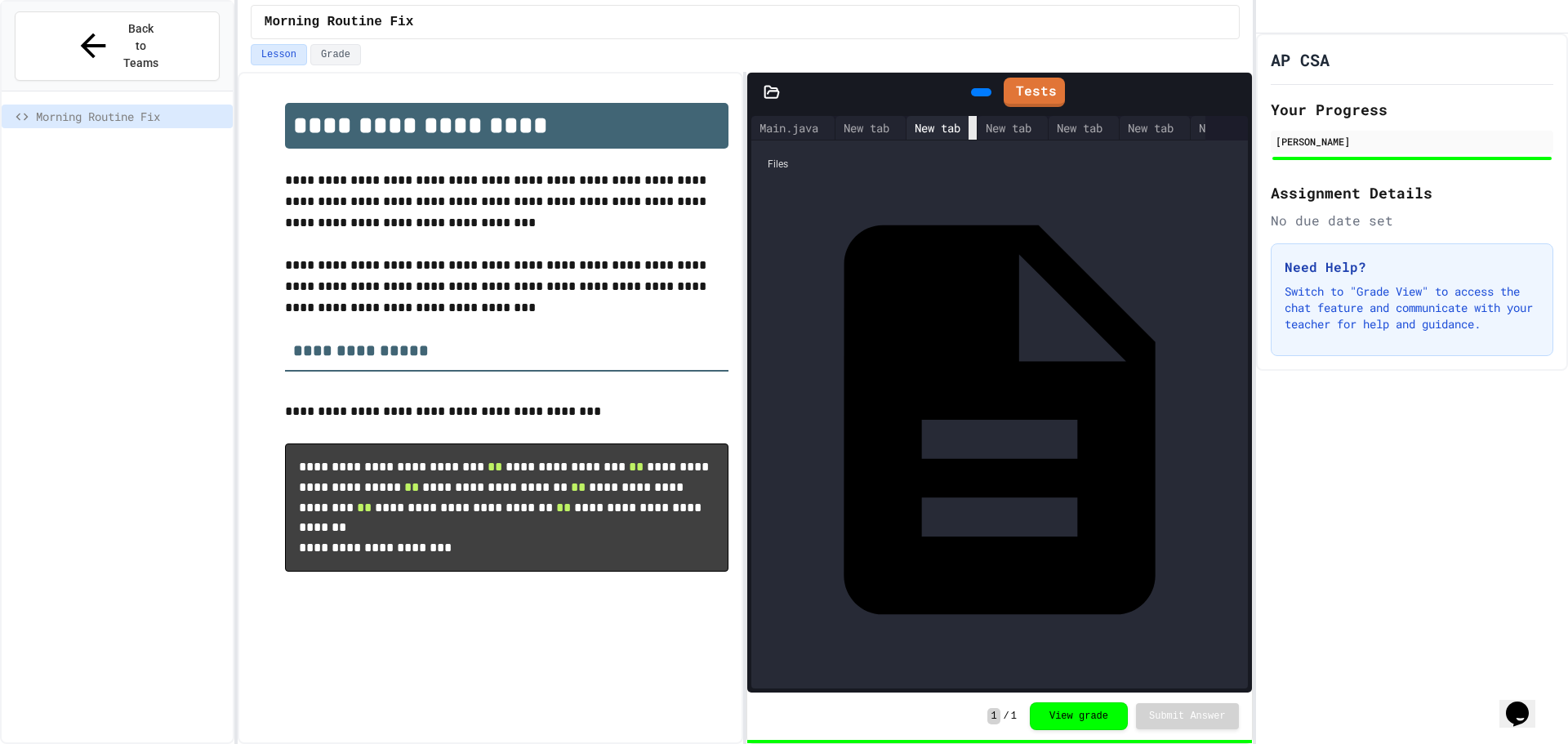
click at [973, 129] on icon at bounding box center [973, 129] width 0 height 0
click at [977, 119] on div at bounding box center [972, 127] width 8 height 23
click at [977, 119] on div at bounding box center [972, 128] width 8 height 23
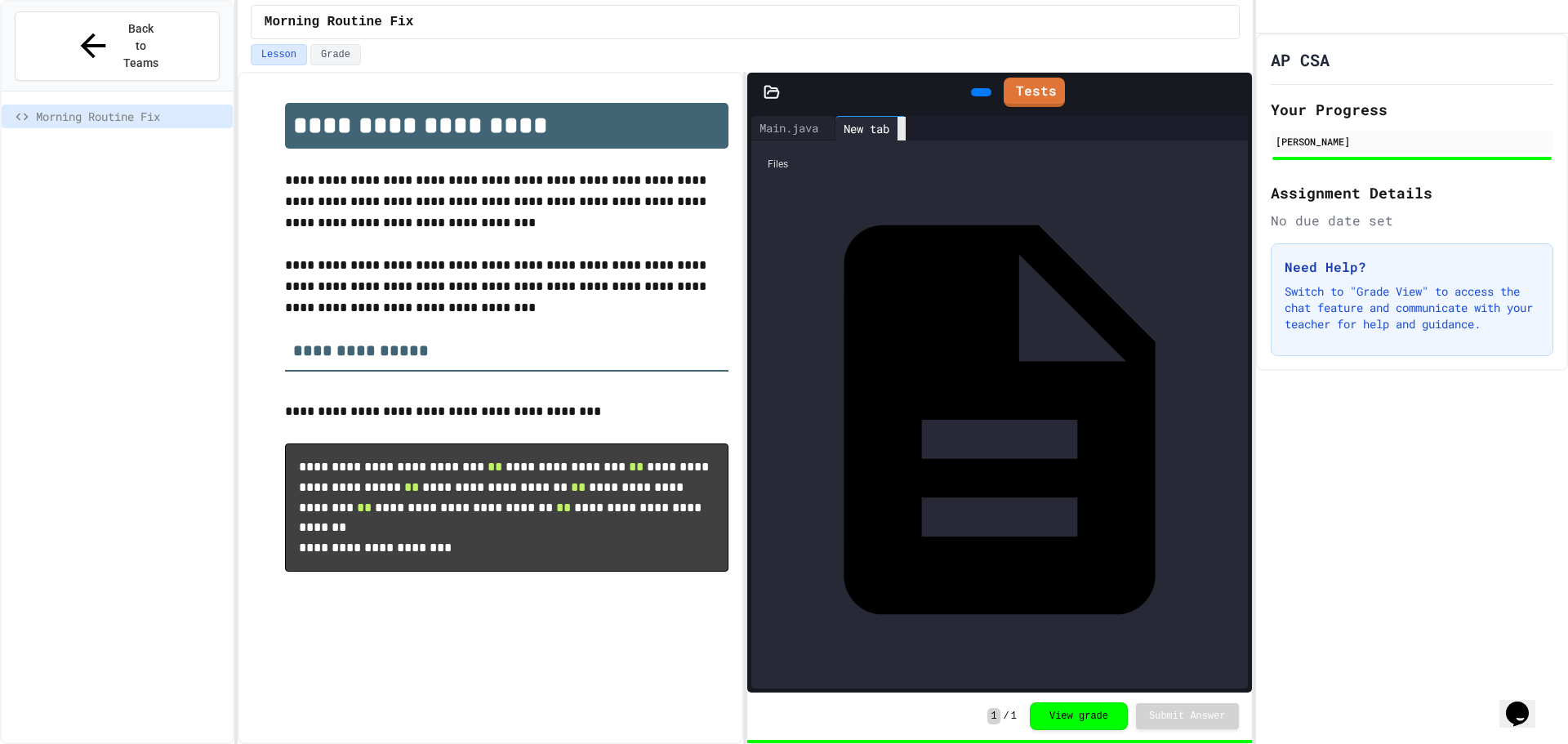
click at [906, 123] on div at bounding box center [901, 128] width 8 height 23
